Goal: Transaction & Acquisition: Purchase product/service

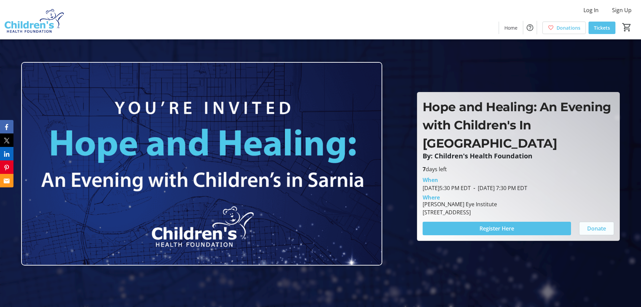
click at [599, 224] on span "Donate" at bounding box center [596, 228] width 19 height 8
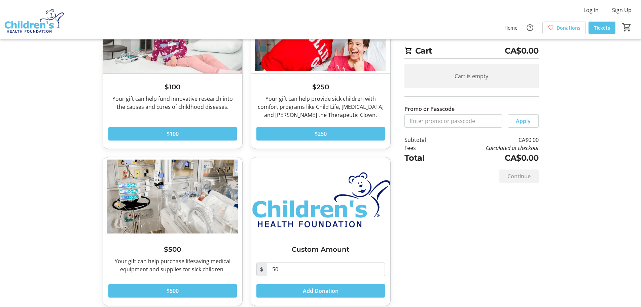
scroll to position [88, 0]
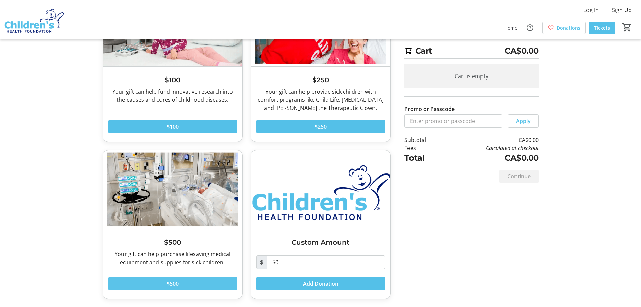
click at [172, 282] on span "$500" at bounding box center [173, 283] width 12 height 8
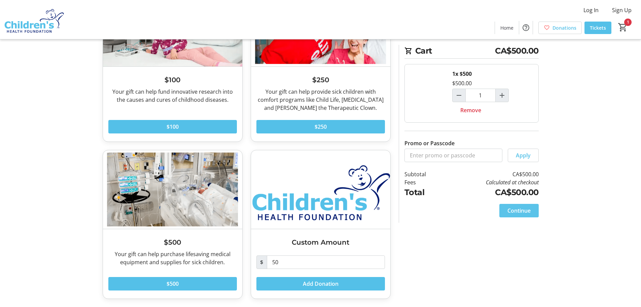
click at [522, 211] on span "Continue" at bounding box center [519, 210] width 23 height 8
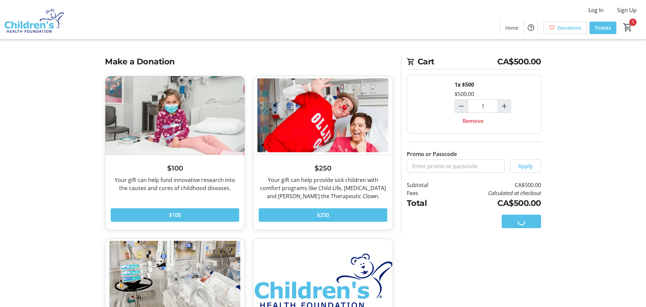
select select "CA"
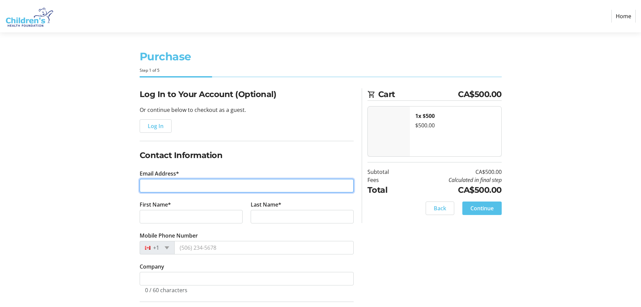
click at [178, 183] on input "Email Address*" at bounding box center [247, 185] width 214 height 13
type input "[PERSON_NAME][EMAIL_ADDRESS][DOMAIN_NAME]"
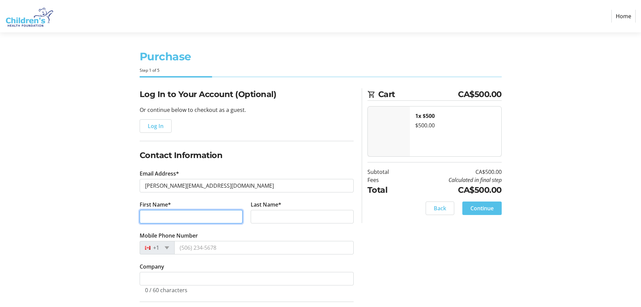
click at [161, 216] on input "First Name*" at bounding box center [191, 216] width 103 height 13
type input "[PERSON_NAME]"
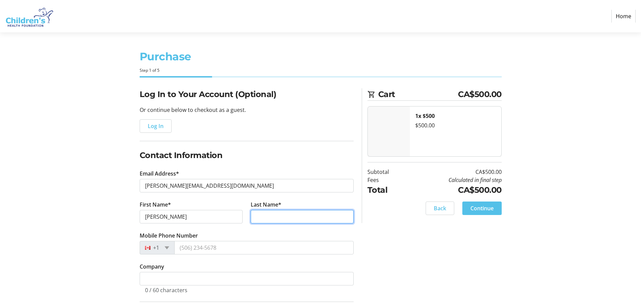
click at [266, 212] on input "Last Name*" at bounding box center [302, 216] width 103 height 13
type input "[PERSON_NAME]"
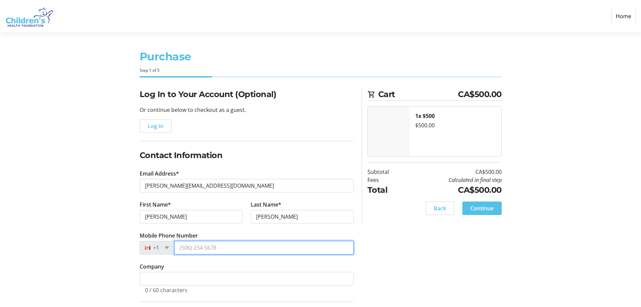
click at [195, 249] on input "Mobile Phone Number" at bounding box center [263, 247] width 179 height 13
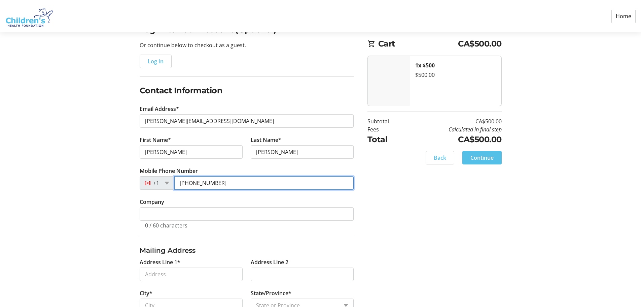
scroll to position [67, 0]
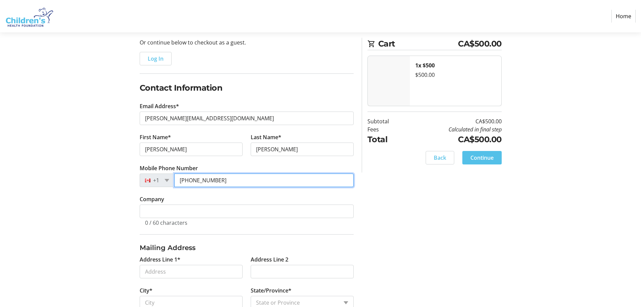
type input "[PHONE_NUMBER]"
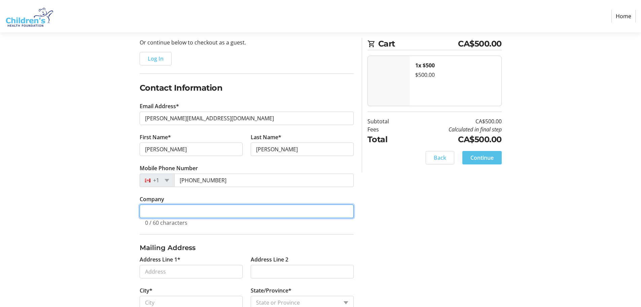
click at [150, 212] on input "Company" at bounding box center [247, 210] width 214 height 13
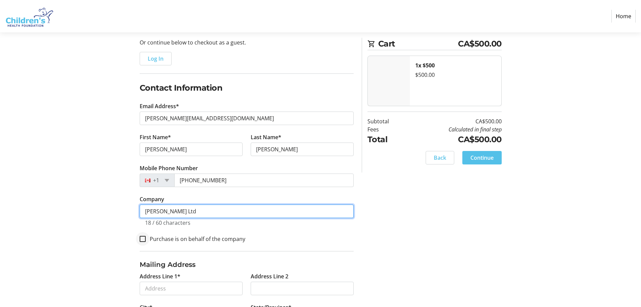
type input "[PERSON_NAME] Ltd"
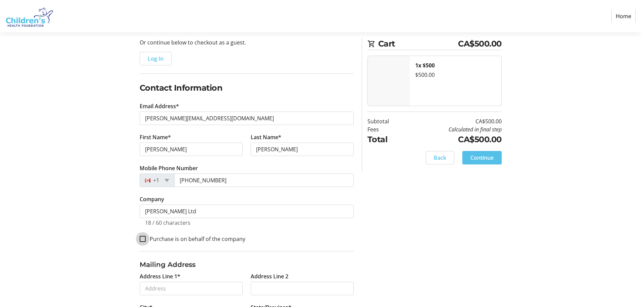
click at [143, 237] on input "Purchase is on behalf of the company" at bounding box center [143, 239] width 6 height 6
checkbox input "true"
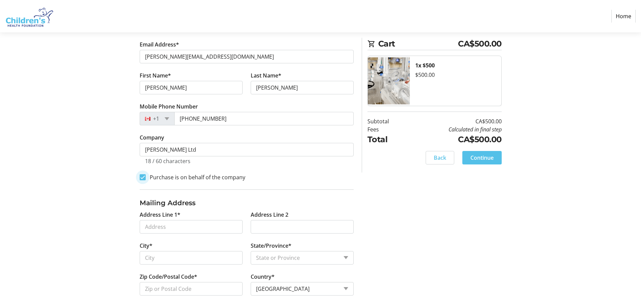
scroll to position [134, 0]
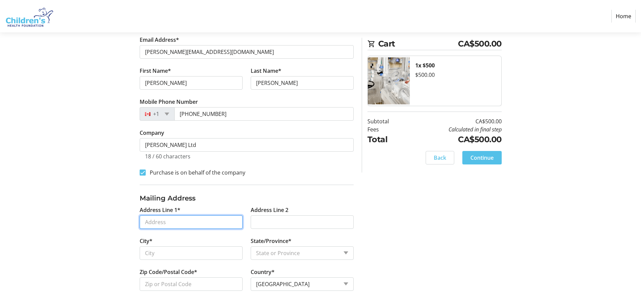
click at [176, 220] on input "Address Line 1*" at bounding box center [191, 221] width 103 height 13
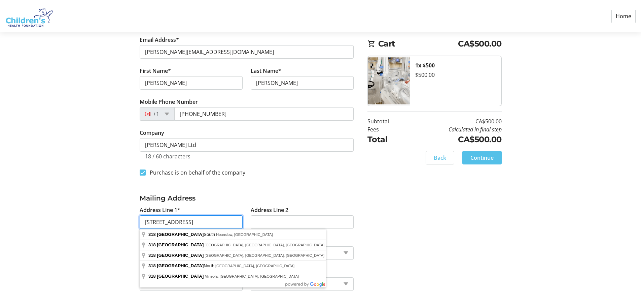
type input "[STREET_ADDRESS]"
click at [272, 223] on input "Address Line 2" at bounding box center [302, 221] width 103 height 13
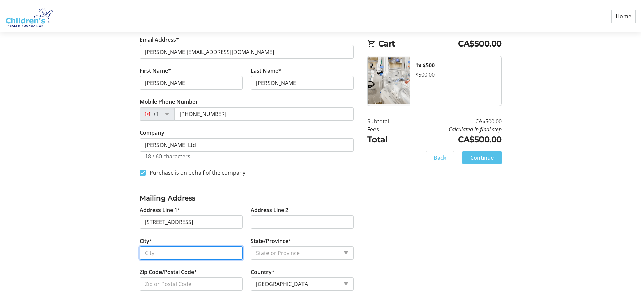
click at [165, 251] on input "City*" at bounding box center [191, 252] width 103 height 13
type input "[GEOGRAPHIC_DATA]"
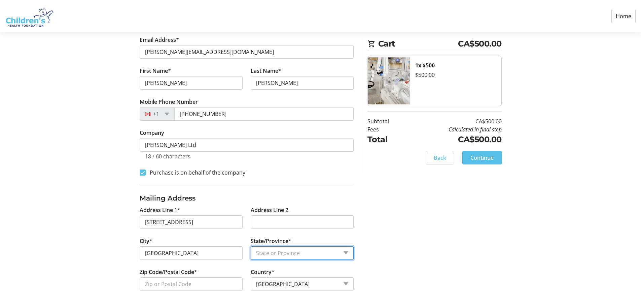
click at [274, 254] on select "State or Province State or Province [GEOGRAPHIC_DATA] [GEOGRAPHIC_DATA] [GEOGRA…" at bounding box center [302, 252] width 103 height 13
select select "ON"
click at [251, 246] on select "State or Province State or Province [GEOGRAPHIC_DATA] [GEOGRAPHIC_DATA] [GEOGRA…" at bounding box center [302, 252] width 103 height 13
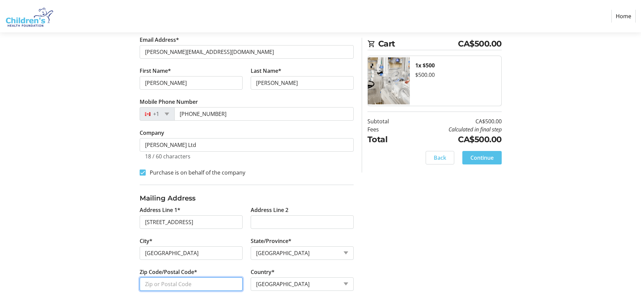
click at [181, 281] on input "Zip Code/Postal Code*" at bounding box center [191, 283] width 103 height 13
type input "N6C 4P4"
click at [489, 224] on div "Log In to Your Account (Optional) Or continue below to checkout as a guest. Log…" at bounding box center [321, 131] width 444 height 352
click at [485, 157] on span "Continue" at bounding box center [482, 157] width 23 height 8
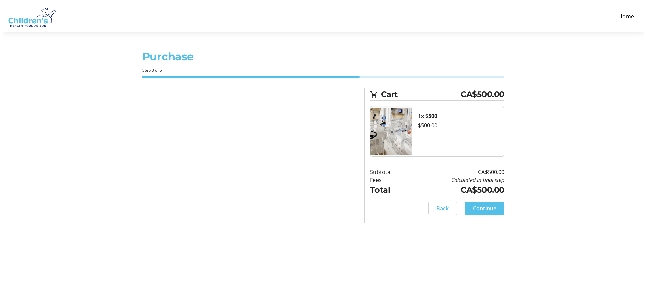
scroll to position [0, 0]
